Goal: Information Seeking & Learning: Learn about a topic

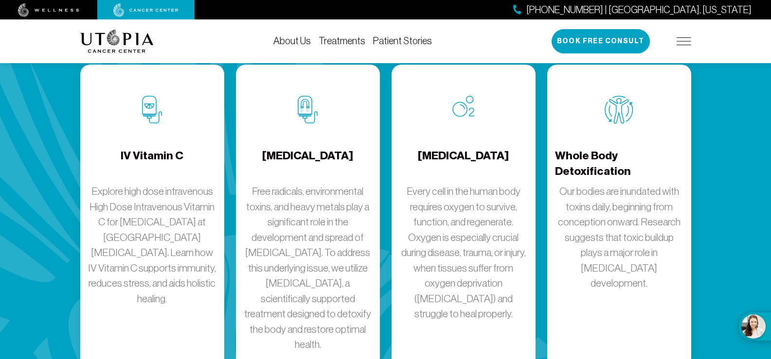
scroll to position [1313, 0]
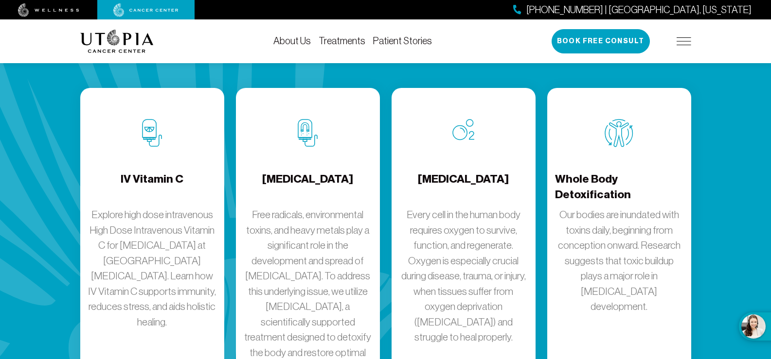
click at [141, 172] on h4 "IV Vitamin C" at bounding box center [152, 188] width 63 height 32
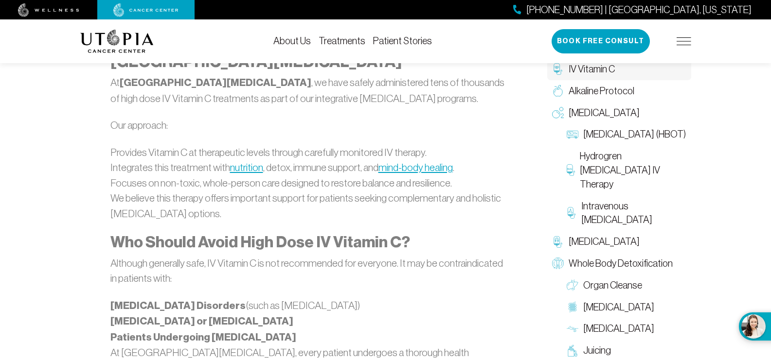
scroll to position [1605, 0]
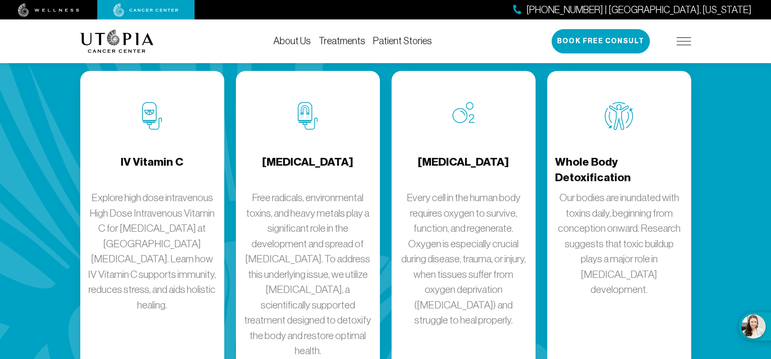
scroll to position [1313, 0]
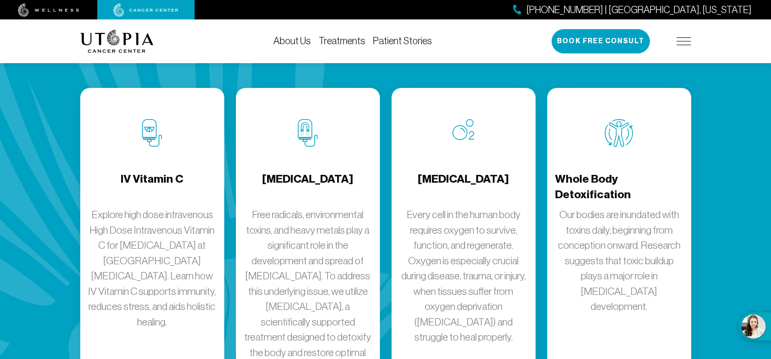
click at [320, 119] on div "[MEDICAL_DATA] Free radicals, environmental toxins, and heavy metals play a sig…" at bounding box center [308, 239] width 144 height 303
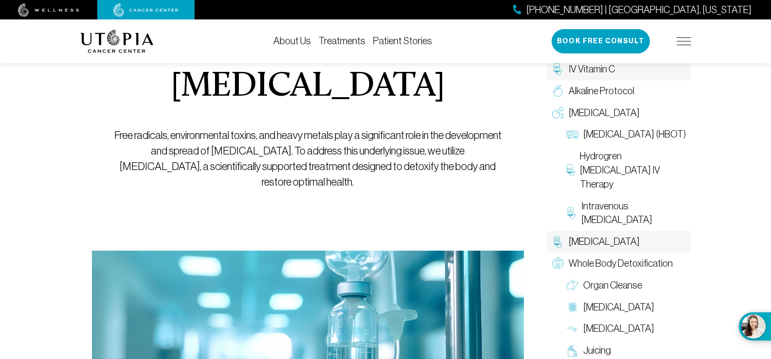
scroll to position [97, 0]
